Goal: Transaction & Acquisition: Purchase product/service

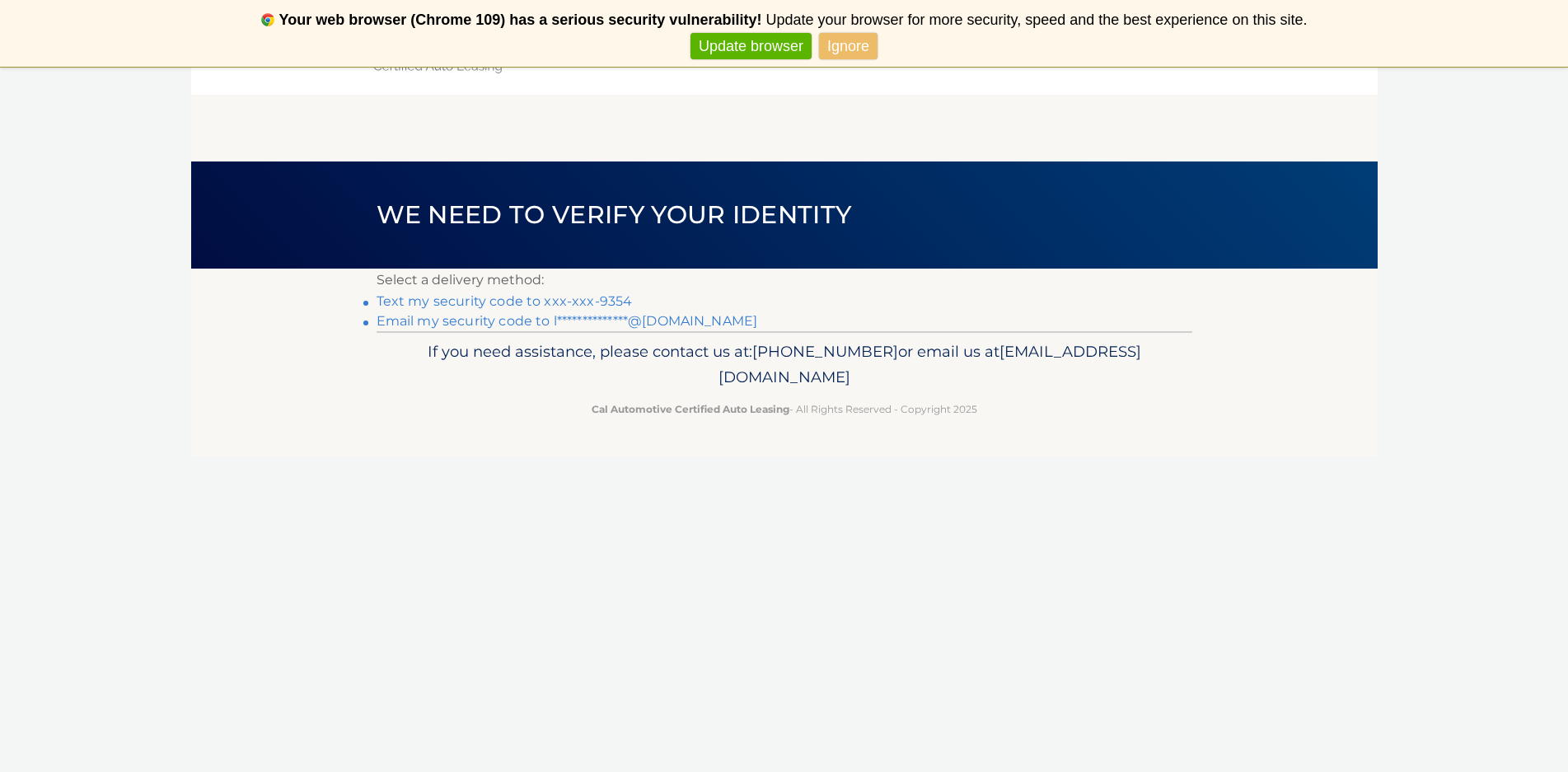
click at [424, 297] on link "Text my security code to xxx-xxx-9354" at bounding box center [505, 301] width 256 height 16
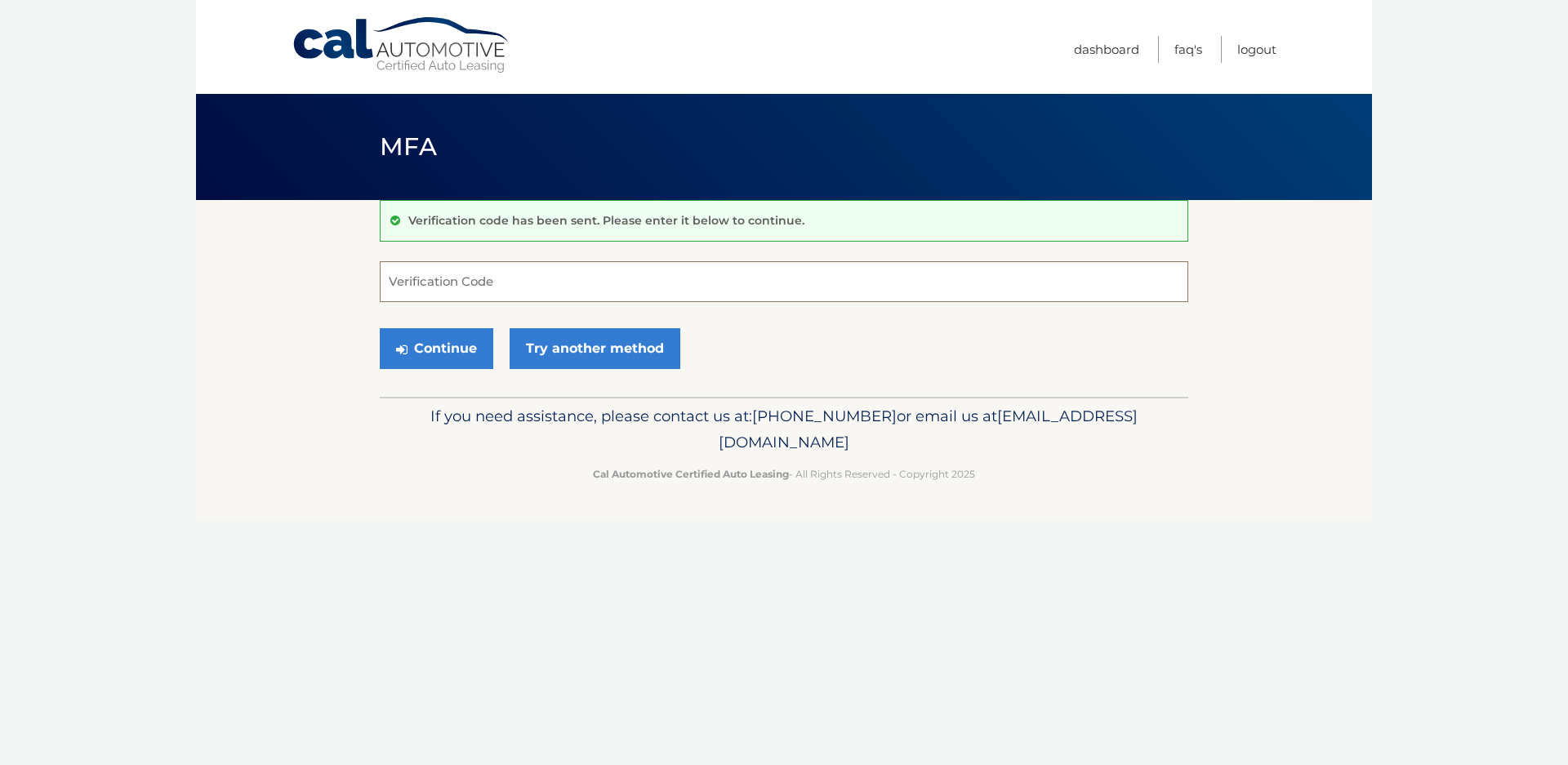
click at [466, 268] on input "Verification Code" at bounding box center [784, 281] width 808 height 41
type input "780925"
click at [465, 358] on button "Continue" at bounding box center [436, 348] width 114 height 41
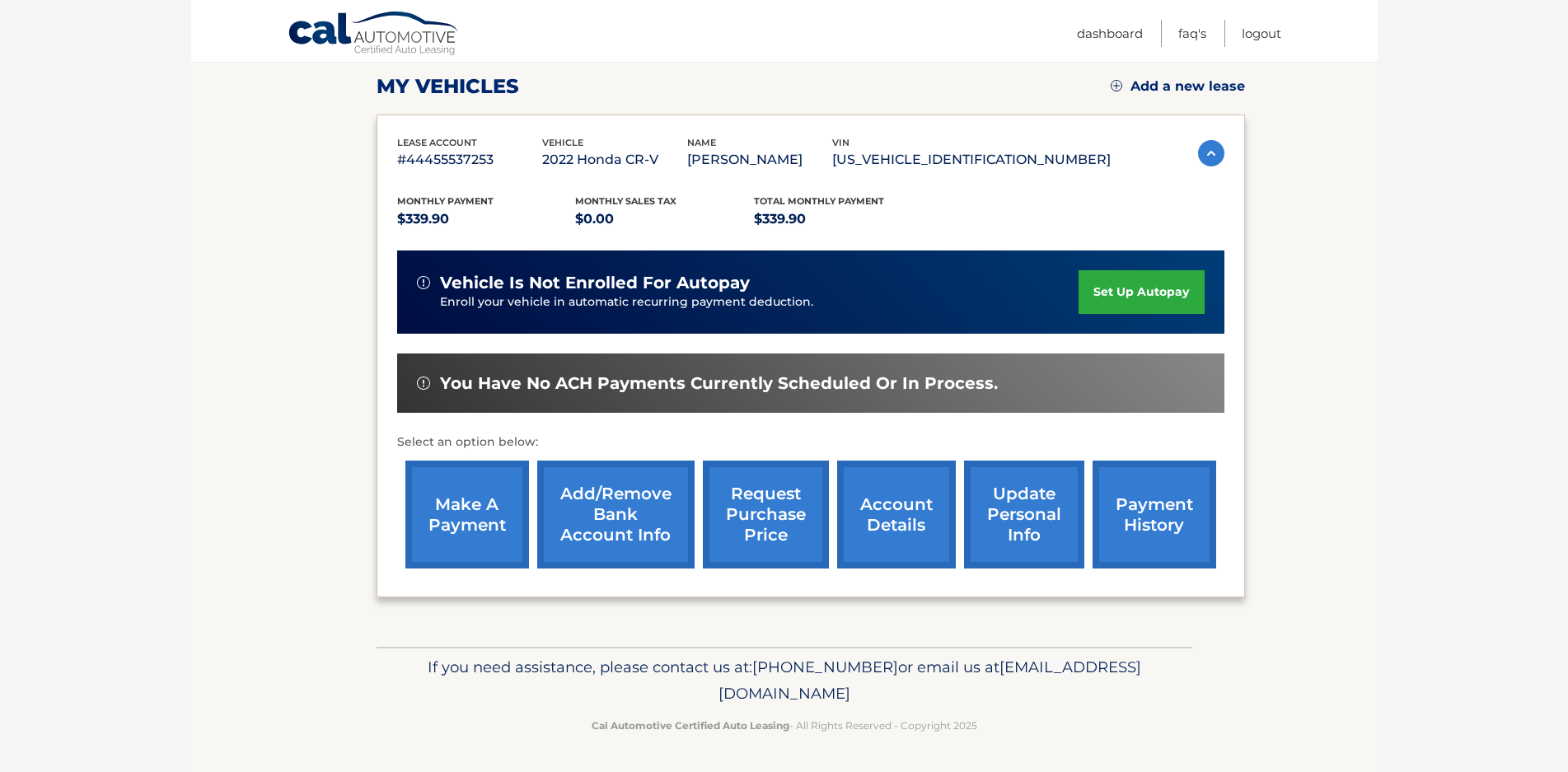
scroll to position [144, 0]
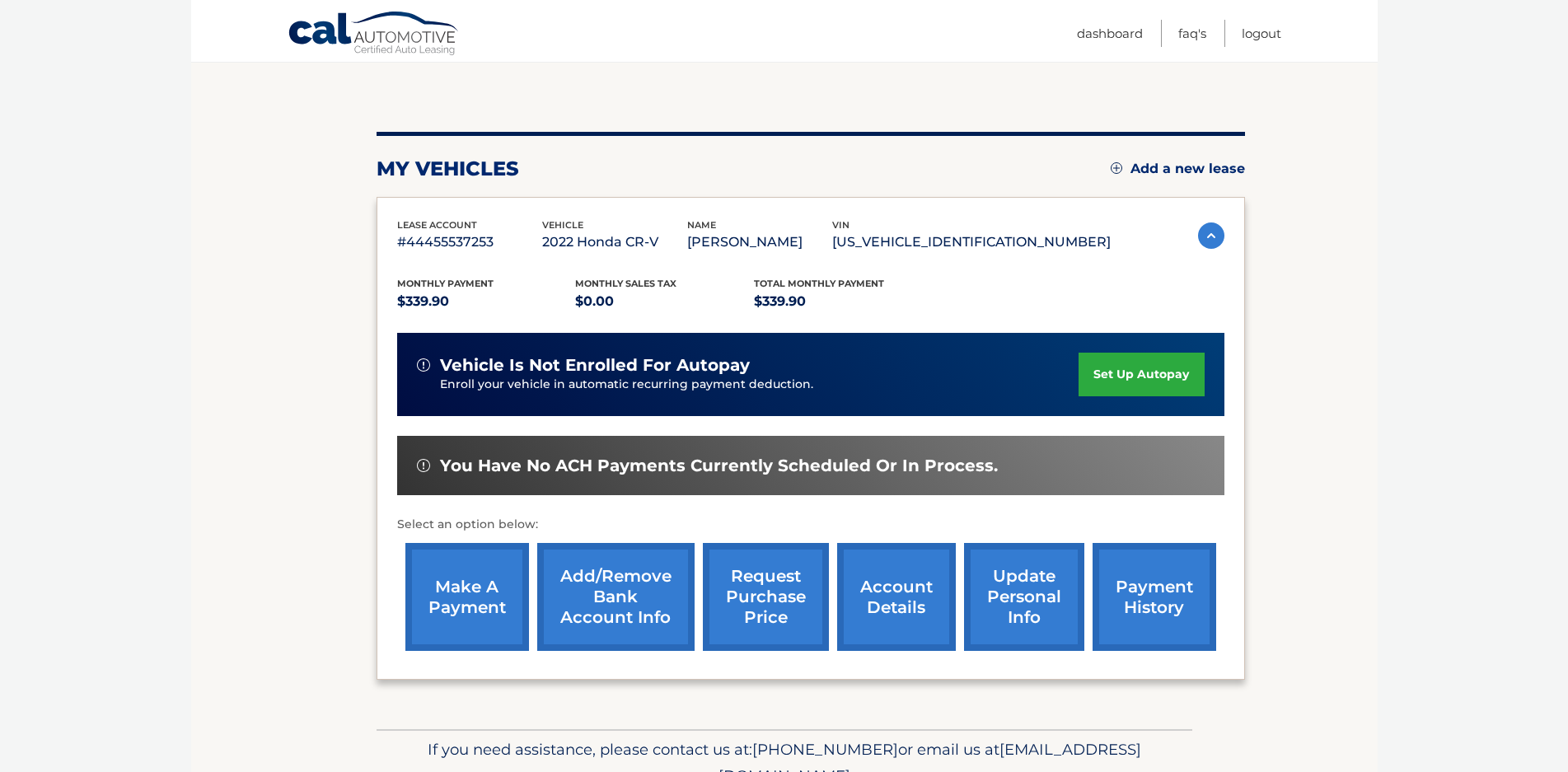
click at [455, 594] on link "make a payment" at bounding box center [467, 597] width 124 height 108
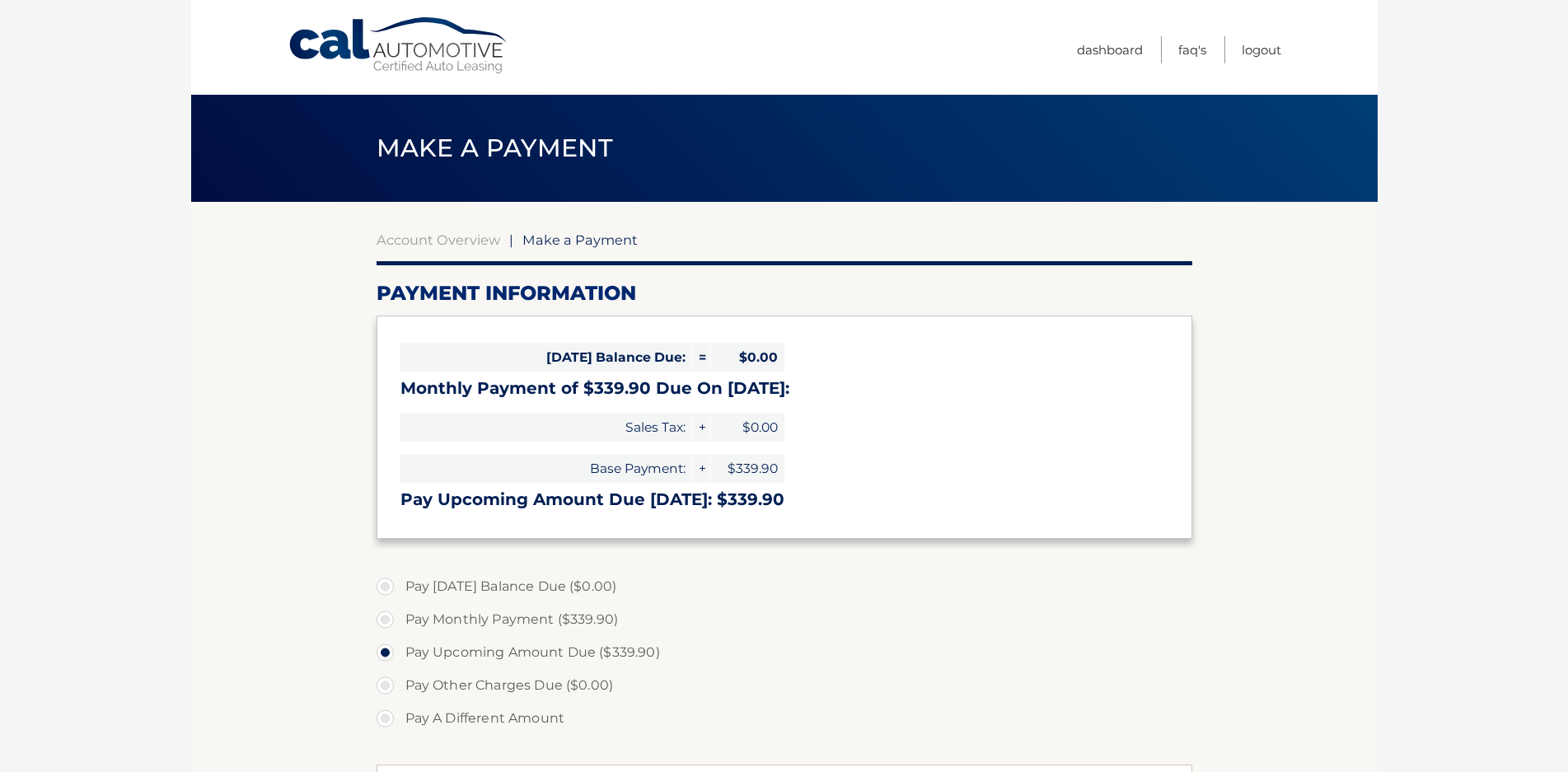
select select "MTk0OTg4MWYtMWVkMC00MmEwLTlmZDItZDgwMjQyYzQyNjM0"
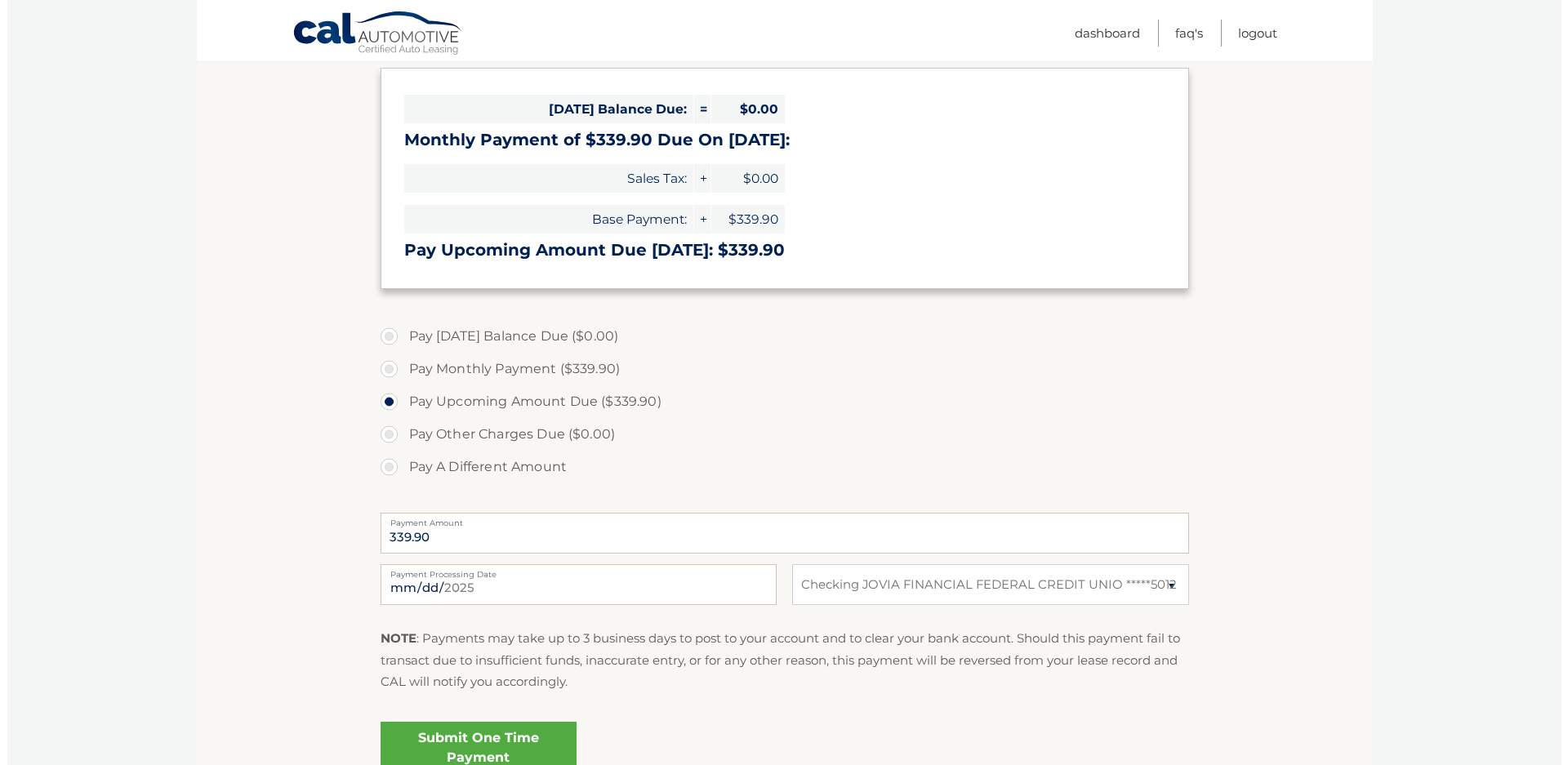
scroll to position [327, 0]
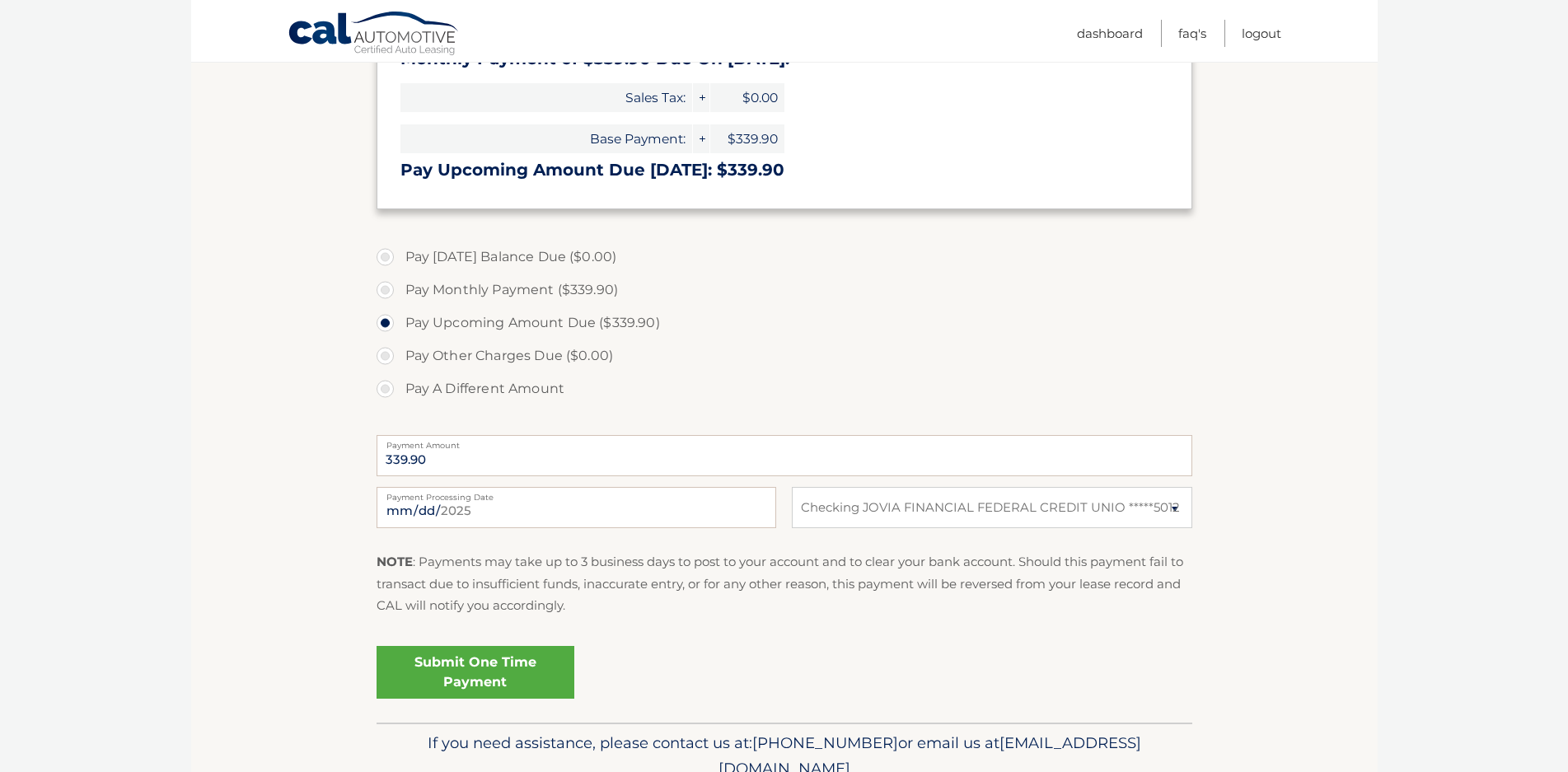
click at [479, 663] on link "Submit One Time Payment" at bounding box center [476, 672] width 198 height 53
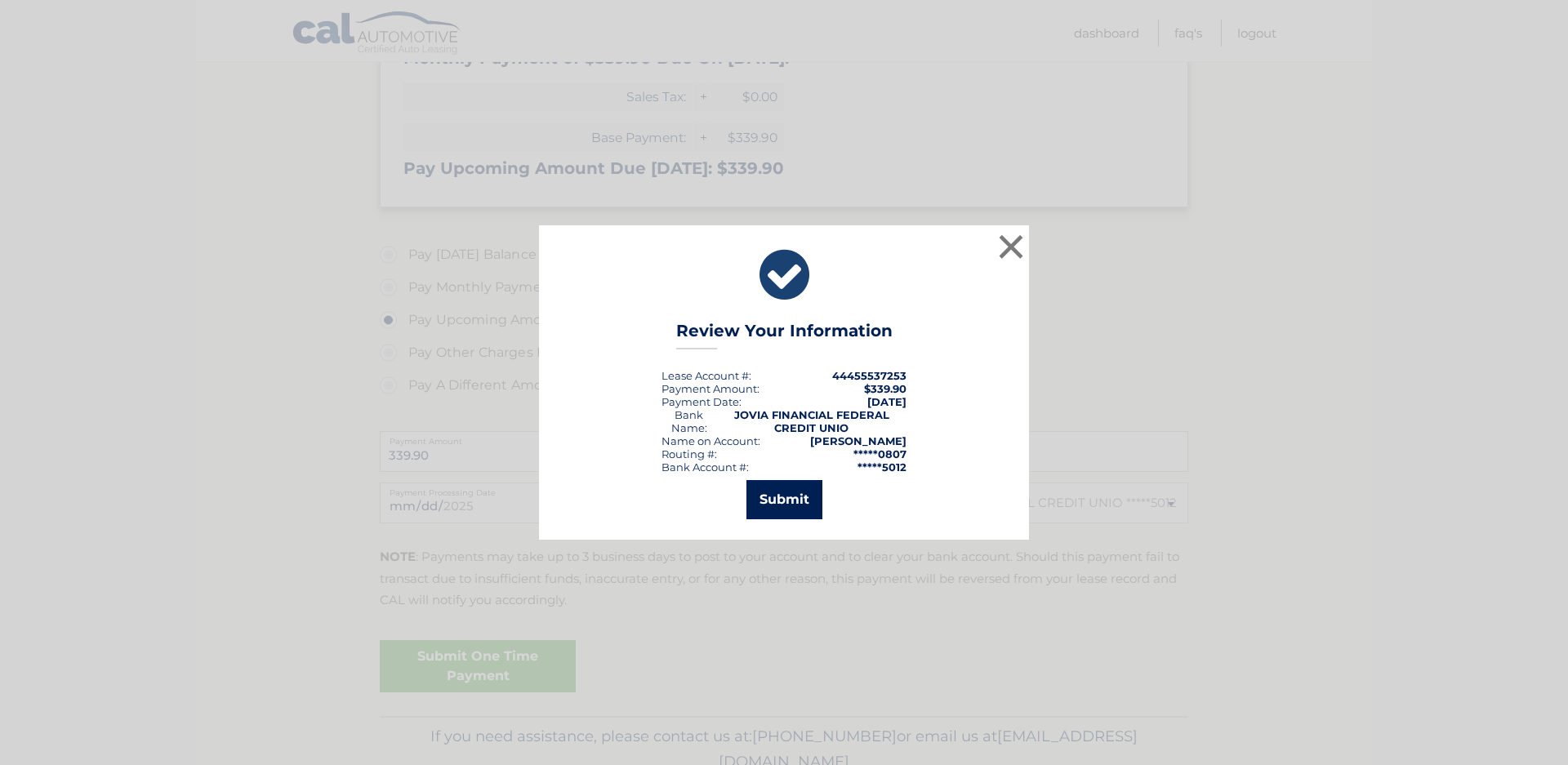
click at [771, 504] on button "Submit" at bounding box center [784, 499] width 76 height 39
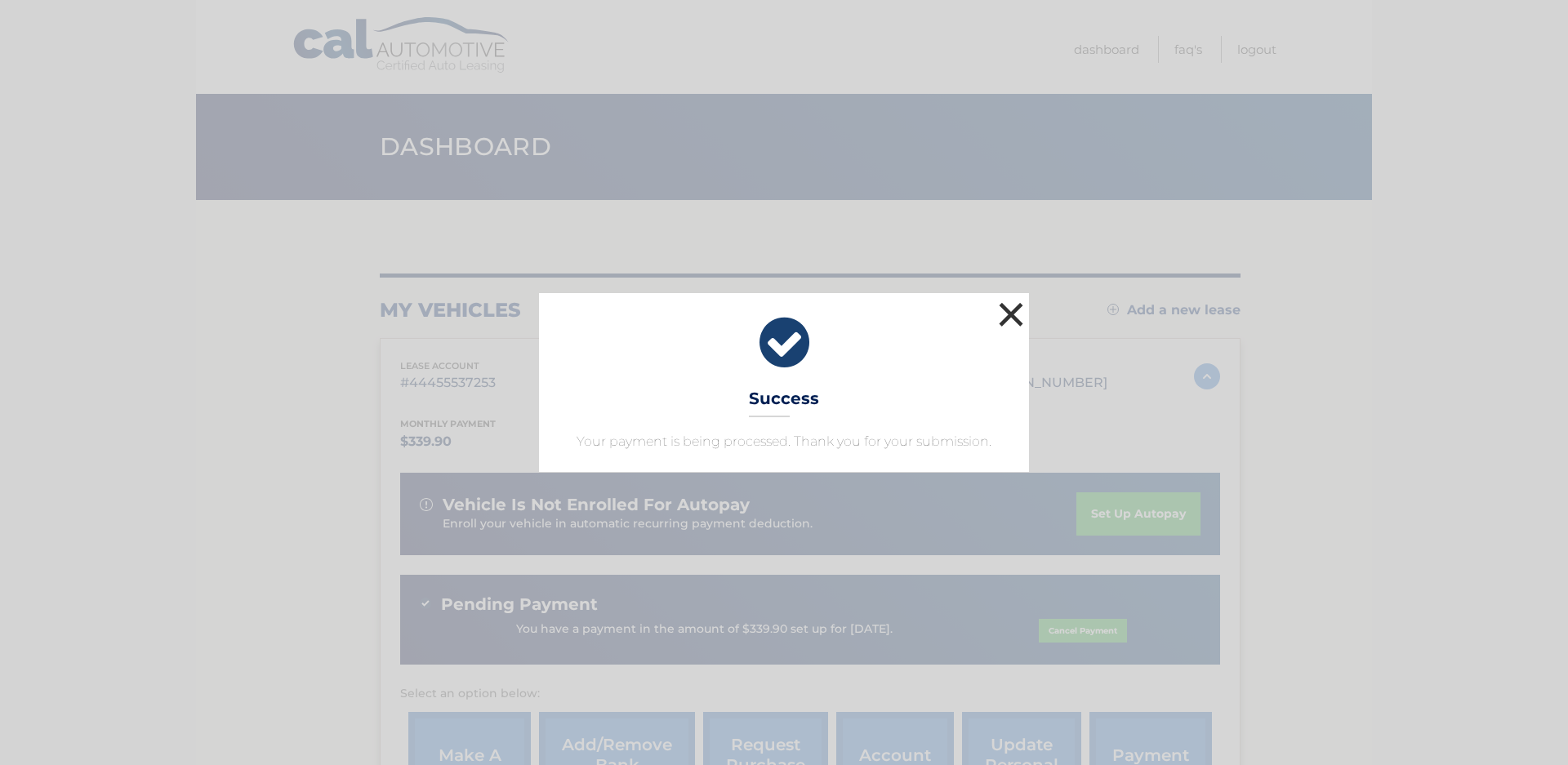
click at [1006, 319] on button "×" at bounding box center [1010, 314] width 32 height 32
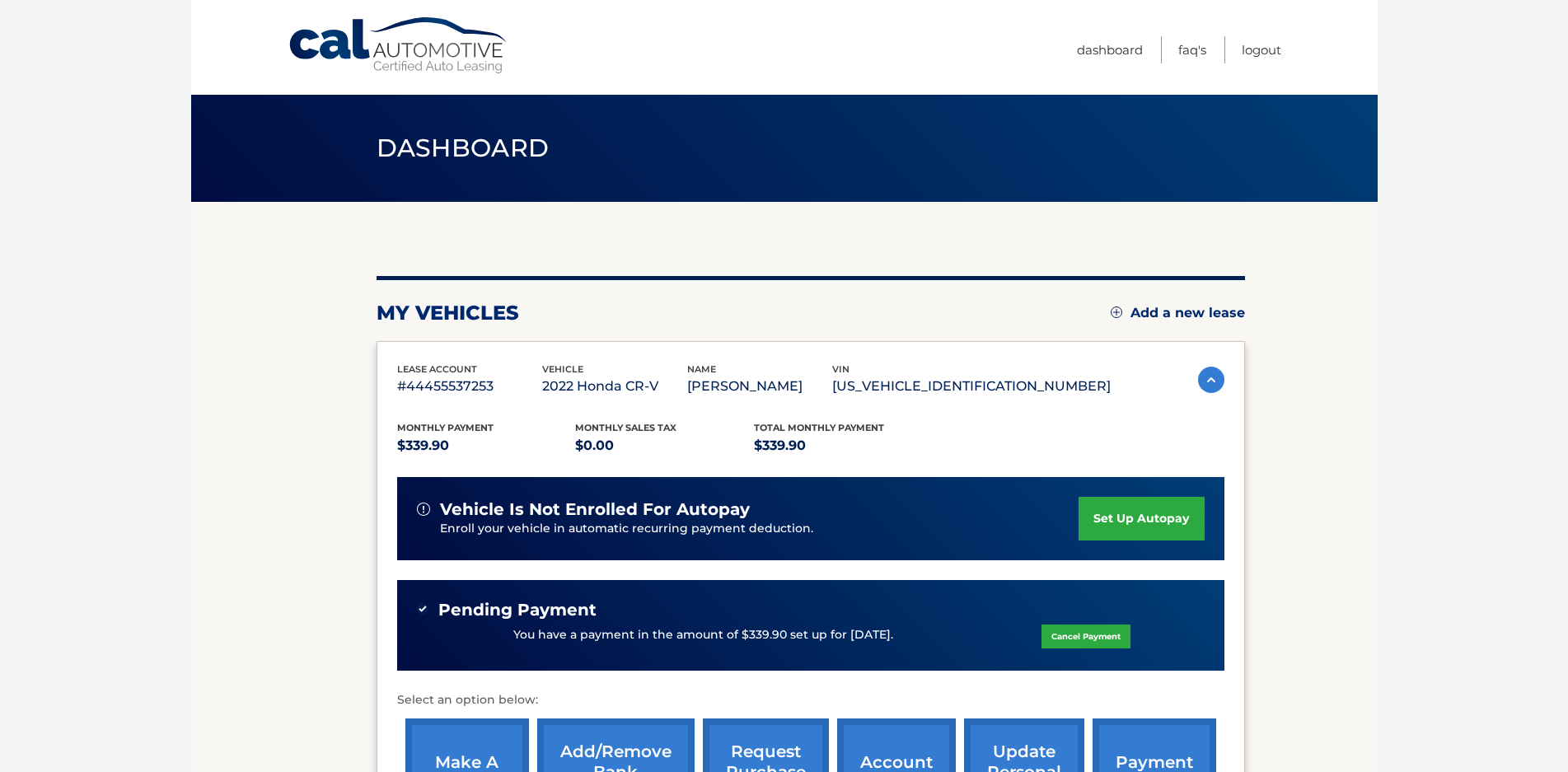
click at [111, 512] on body "Cal Automotive Menu Dashboard FAQ's Logout" at bounding box center [784, 386] width 1568 height 772
